Goal: Entertainment & Leisure: Consume media (video, audio)

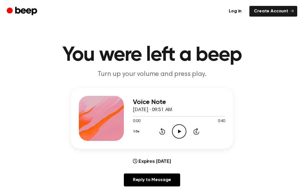
click at [171, 126] on div "1.0x Rewind 5 seconds Play Audio Skip 5 seconds" at bounding box center [179, 131] width 92 height 14
click at [179, 131] on icon at bounding box center [179, 132] width 3 height 4
click at [183, 130] on icon "Pause Audio" at bounding box center [179, 131] width 14 height 14
click at [174, 127] on icon "Play Audio" at bounding box center [179, 131] width 14 height 14
click at [175, 135] on icon "Play Audio" at bounding box center [179, 131] width 14 height 14
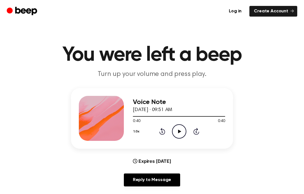
click at [193, 140] on div "Voice Note [DATE] · 09:51 AM 0:40 0:40 Your browser does not support the [objec…" at bounding box center [179, 118] width 92 height 45
click at [186, 129] on div "1.0x Rewind 5 seconds Play Audio Skip 5 seconds" at bounding box center [179, 131] width 92 height 14
click at [182, 132] on icon "Play Audio" at bounding box center [179, 131] width 14 height 14
click at [203, 134] on div "1.0x Rewind 5 seconds Pause Audio Skip 5 seconds" at bounding box center [179, 131] width 92 height 14
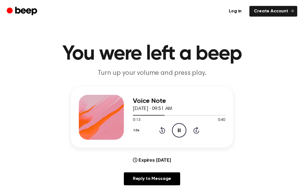
click at [196, 130] on icon "Skip 5 seconds" at bounding box center [196, 129] width 6 height 7
click at [200, 126] on div "1.0x Rewind 5 seconds Pause Audio Skip 5 seconds" at bounding box center [179, 130] width 92 height 14
click at [200, 128] on div "1.0x Rewind 5 seconds Pause Audio Skip 5 seconds" at bounding box center [179, 130] width 92 height 14
click at [199, 131] on div "1.0x Rewind 5 seconds Pause Audio Skip 5 seconds" at bounding box center [179, 130] width 92 height 14
click at [197, 134] on div "1.0x Rewind 5 seconds Pause Audio Skip 5 seconds" at bounding box center [179, 130] width 92 height 14
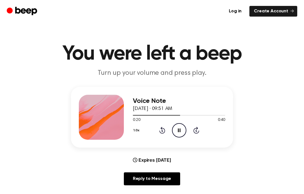
click at [200, 134] on div "1.0x Rewind 5 seconds Pause Audio Skip 5 seconds" at bounding box center [179, 130] width 92 height 14
click at [200, 133] on div "1.0x Rewind 5 seconds Pause Audio Skip 5 seconds" at bounding box center [179, 130] width 92 height 14
click at [204, 125] on div "1.0x Rewind 5 seconds Pause Audio Skip 5 seconds" at bounding box center [179, 130] width 92 height 14
click at [196, 132] on icon at bounding box center [195, 131] width 1 height 2
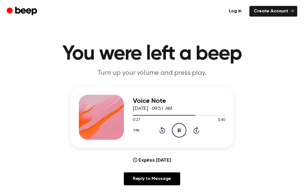
click at [190, 136] on div "1.0x Rewind 5 seconds Pause Audio Skip 5 seconds" at bounding box center [179, 130] width 92 height 14
click at [193, 131] on icon at bounding box center [196, 130] width 6 height 7
click at [201, 124] on div "1.0x Rewind 5 seconds Pause Audio Skip 5 seconds" at bounding box center [179, 130] width 92 height 14
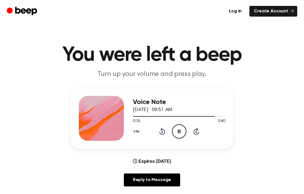
click at [203, 134] on div "1.0x Rewind 5 seconds Pause Audio Skip 5 seconds" at bounding box center [179, 131] width 92 height 14
click at [201, 136] on div "1.0x Rewind 5 seconds Pause Audio Skip 5 seconds" at bounding box center [179, 131] width 92 height 14
click at [203, 136] on div "1.0x Rewind 5 seconds Pause Audio Skip 5 seconds" at bounding box center [179, 131] width 92 height 14
click at [201, 132] on div "1.0x Rewind 5 seconds Pause Audio Skip 5 seconds" at bounding box center [179, 131] width 92 height 14
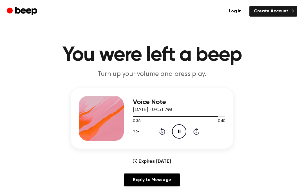
click at [198, 129] on icon "Skip 5 seconds" at bounding box center [196, 131] width 6 height 7
